Goal: Information Seeking & Learning: Learn about a topic

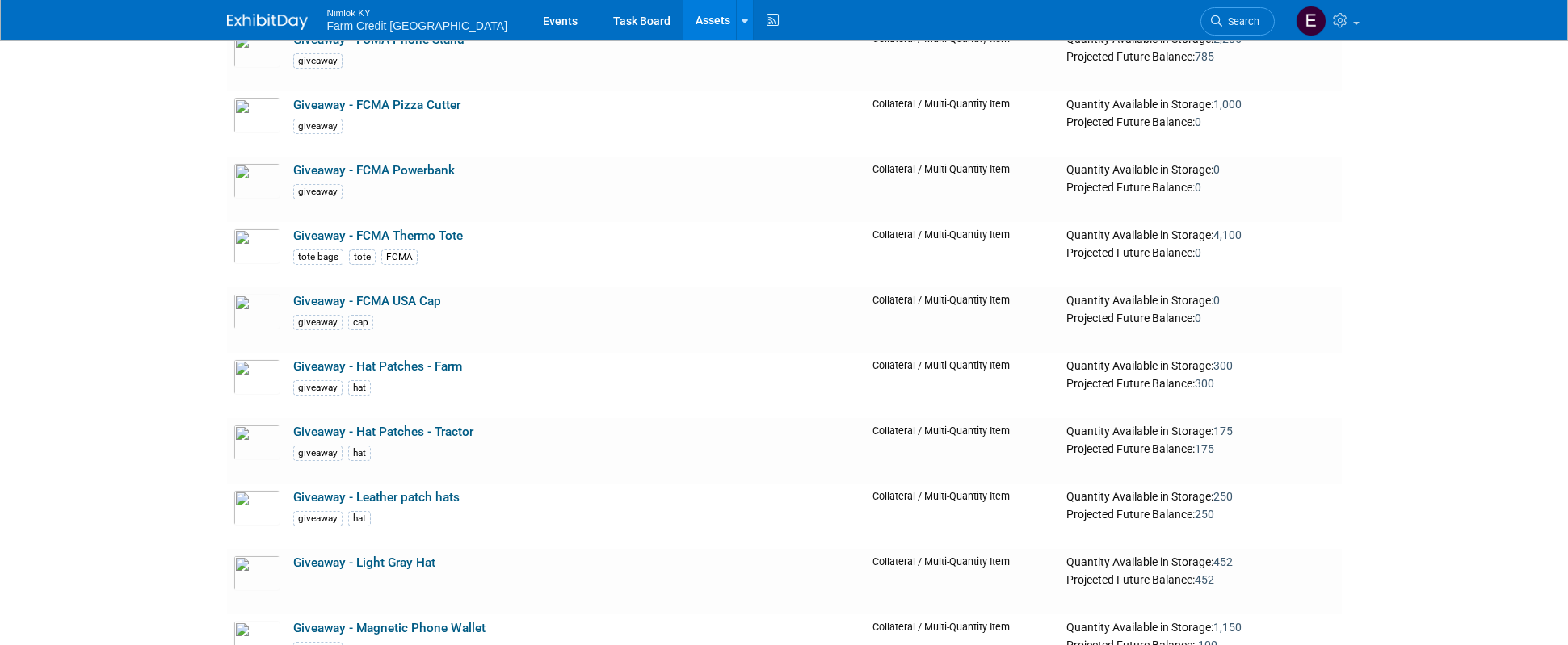
scroll to position [13638, 0]
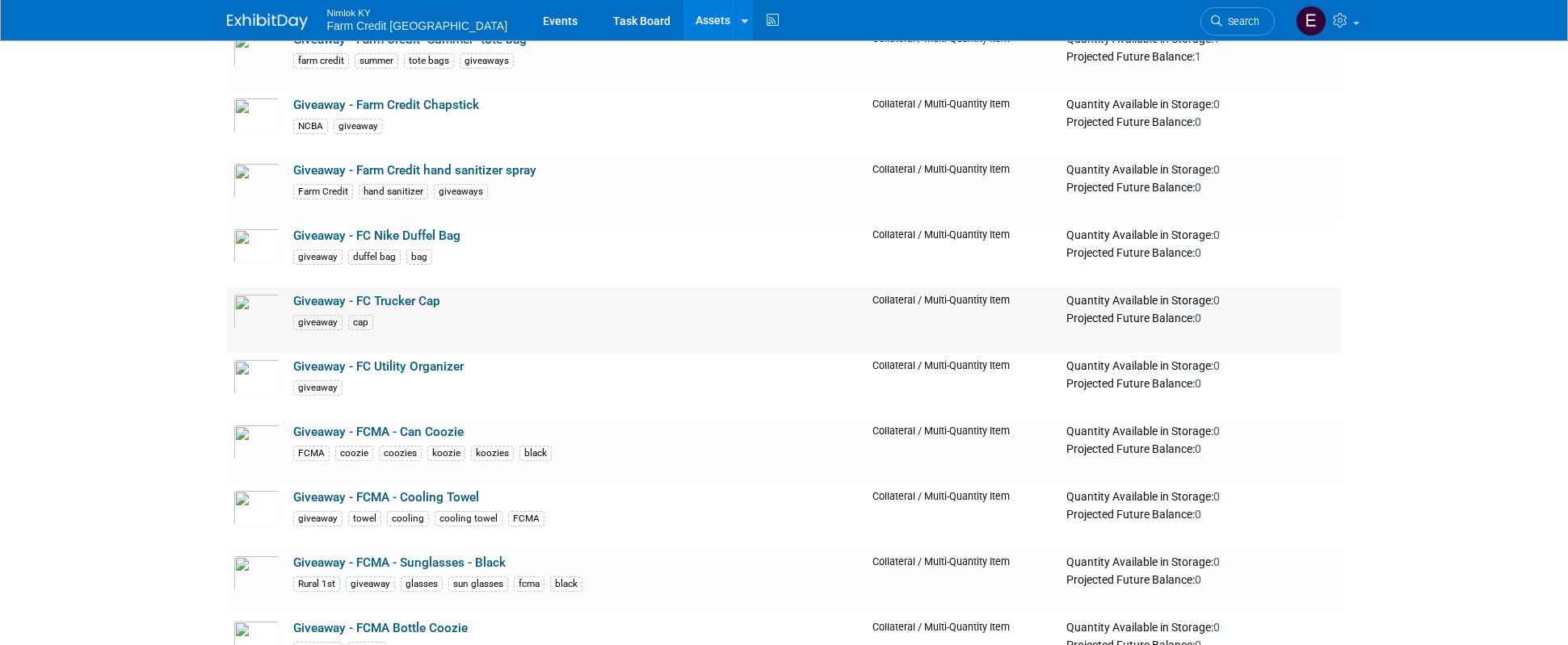
click at [381, 301] on link "Giveaway - FC Trucker Cap" at bounding box center [367, 300] width 147 height 14
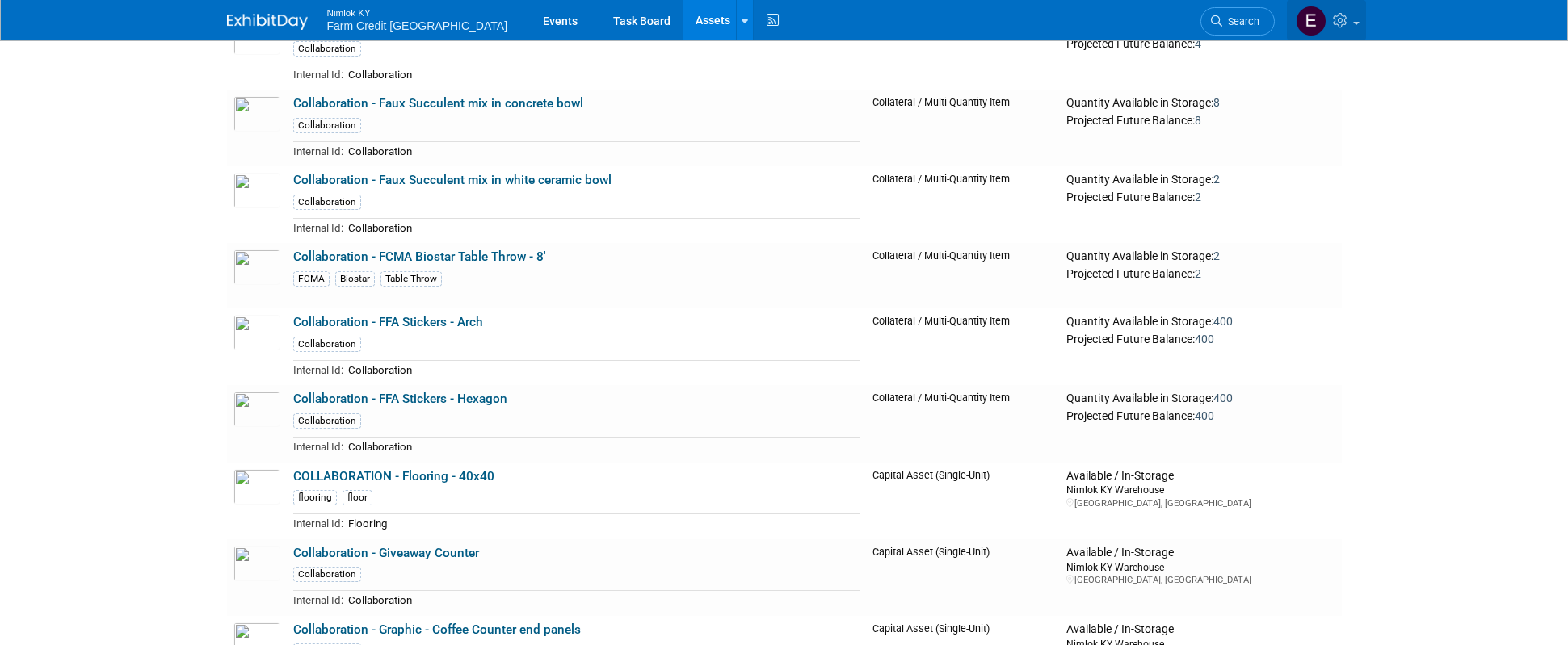
scroll to position [14139, 0]
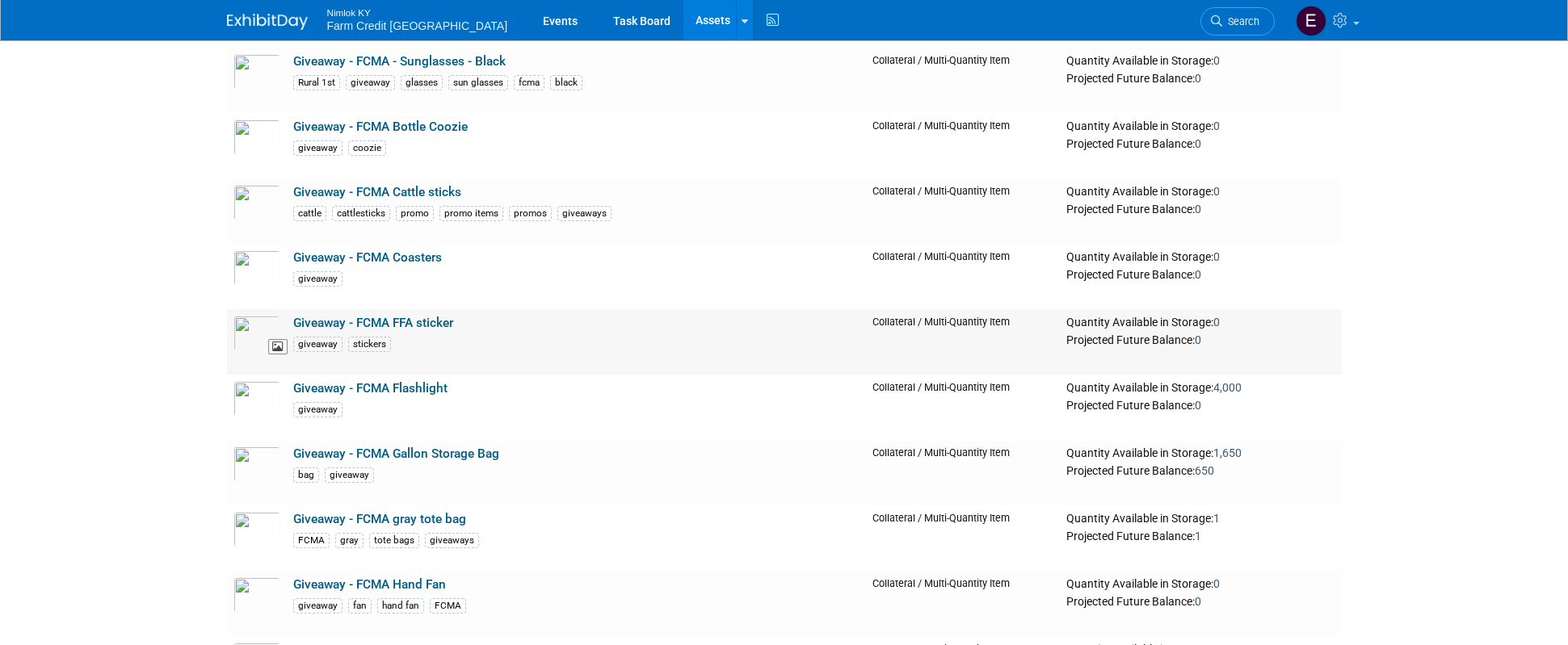
click at [254, 335] on img at bounding box center [257, 334] width 47 height 36
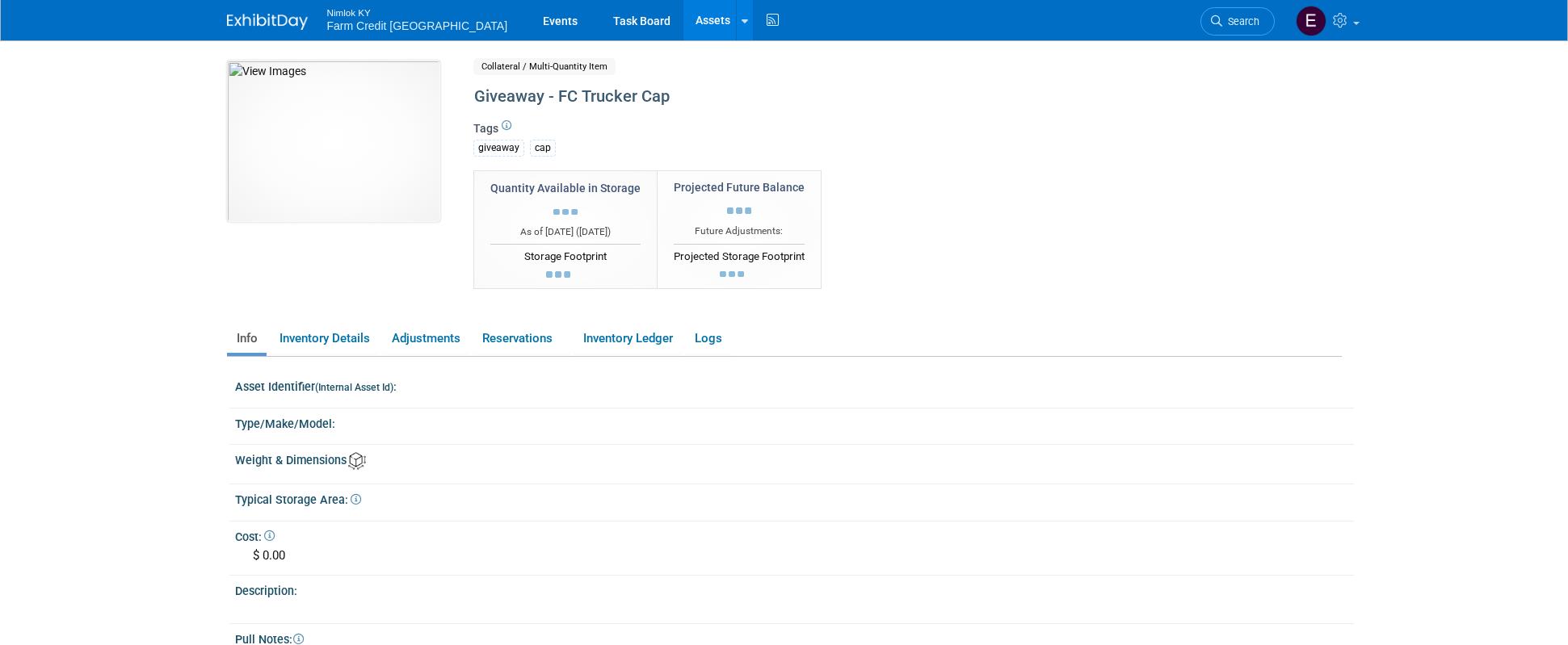
click at [259, 317] on div "10047882-10722311-3a9a777f-0d7f-455a-977f-6a34a67b5e53.jpg Collateral / Multi-Q…" at bounding box center [784, 375] width 1115 height 629
click at [348, 158] on img at bounding box center [334, 141] width 213 height 162
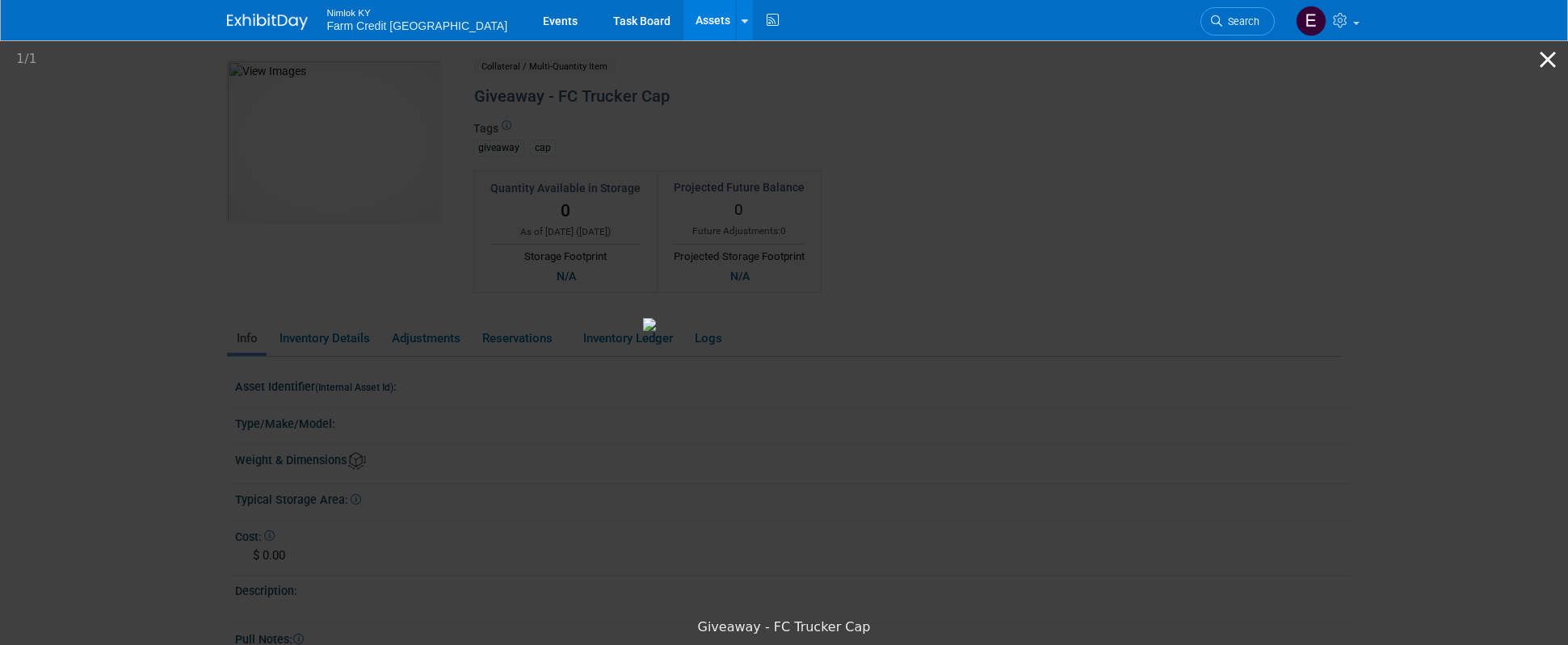
click at [1560, 58] on button "Close gallery" at bounding box center [1548, 59] width 41 height 38
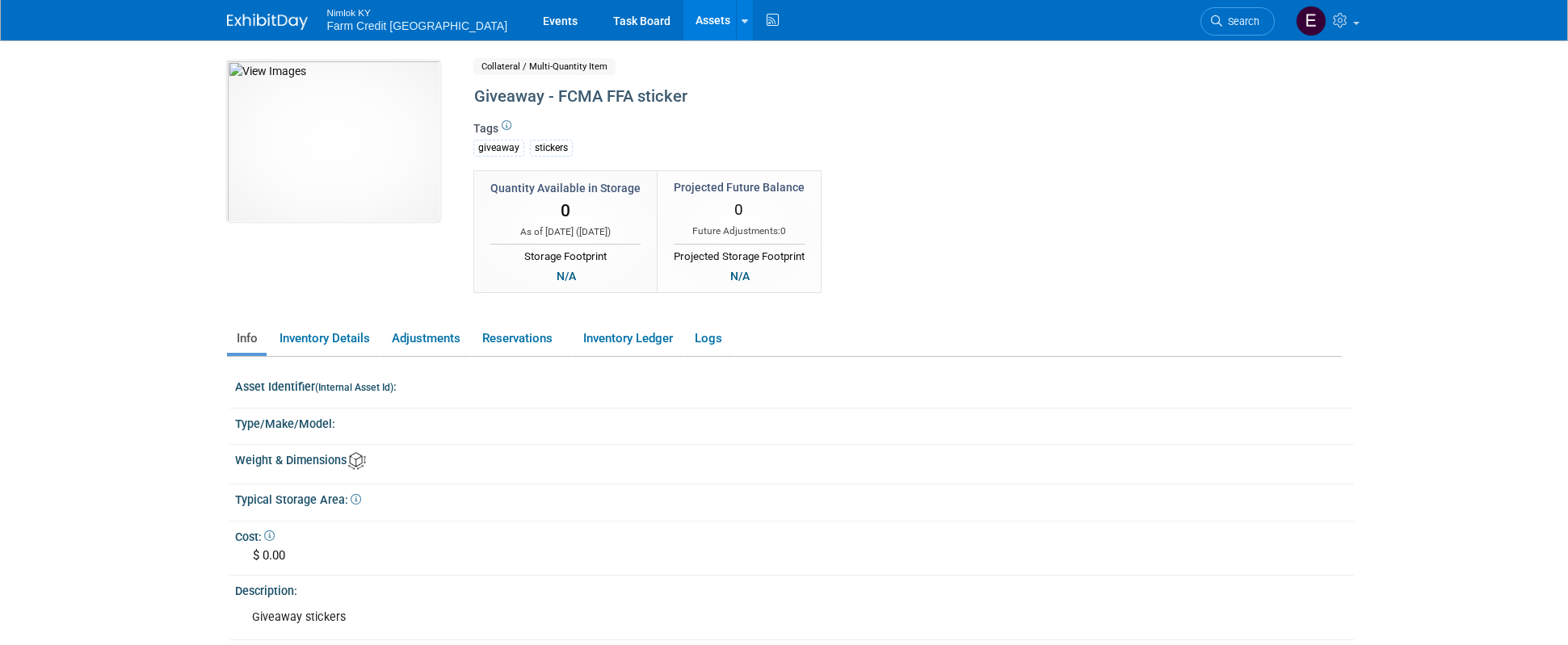
click at [90, 293] on body "Nimlok KY Farm Credit [GEOGRAPHIC_DATA] Events Task Board Assets" at bounding box center [784, 322] width 1568 height 645
